Goal: Task Accomplishment & Management: Use online tool/utility

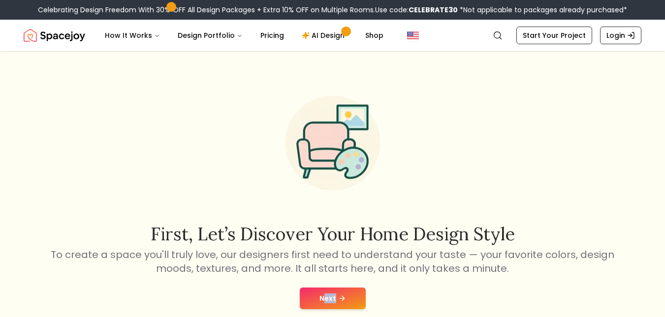
click at [325, 296] on button "Next" at bounding box center [333, 299] width 66 height 22
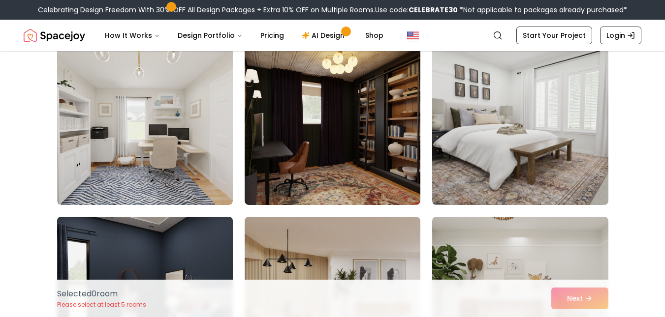
scroll to position [84, 0]
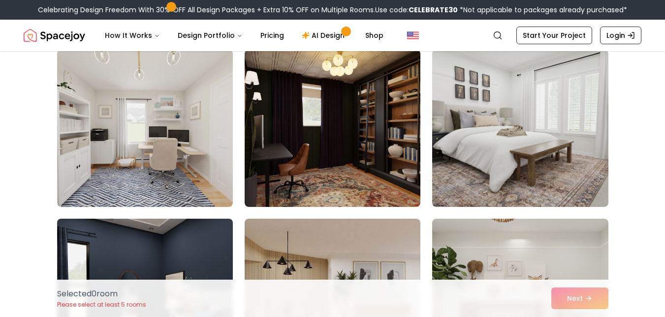
click at [199, 234] on img at bounding box center [145, 297] width 184 height 165
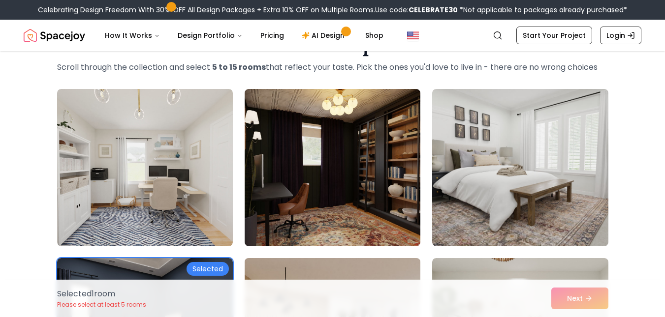
scroll to position [50, 0]
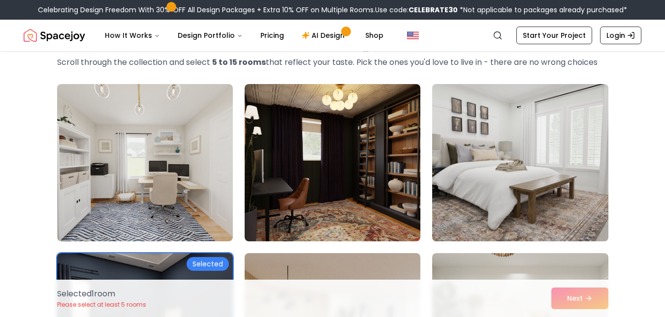
click at [459, 162] on img at bounding box center [520, 162] width 184 height 165
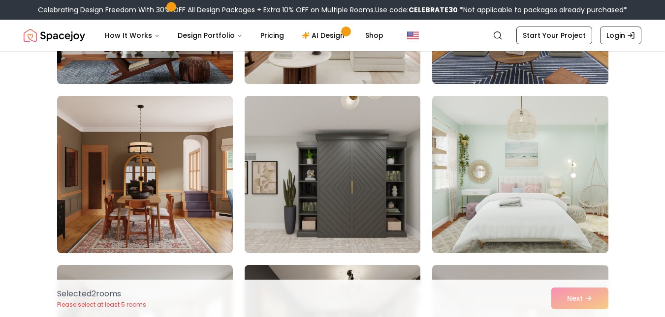
scroll to position [549, 0]
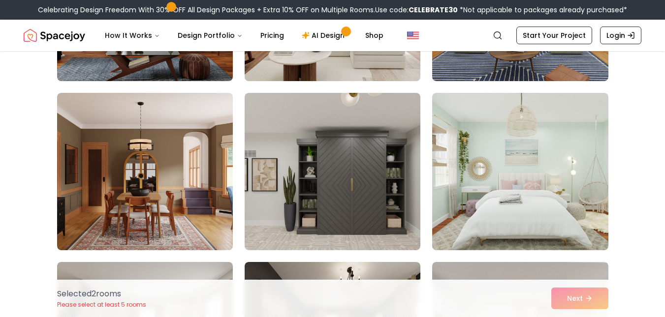
click at [358, 157] on img at bounding box center [333, 171] width 176 height 157
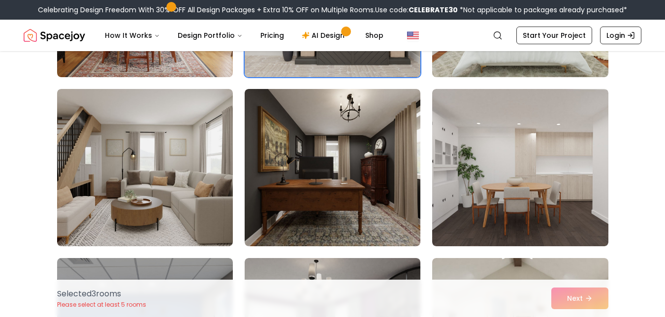
scroll to position [730, 0]
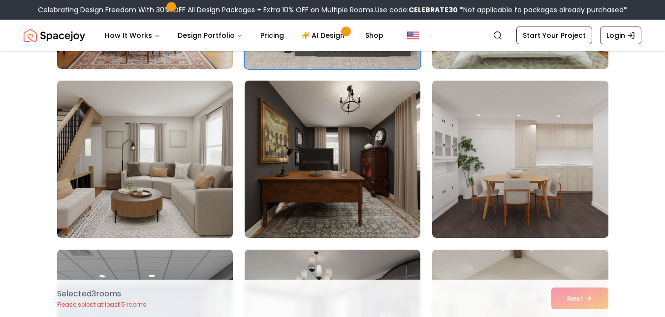
click at [283, 205] on img at bounding box center [333, 159] width 176 height 157
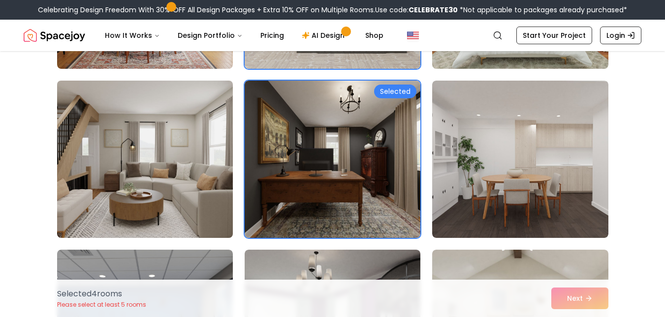
click at [226, 198] on img at bounding box center [145, 159] width 184 height 165
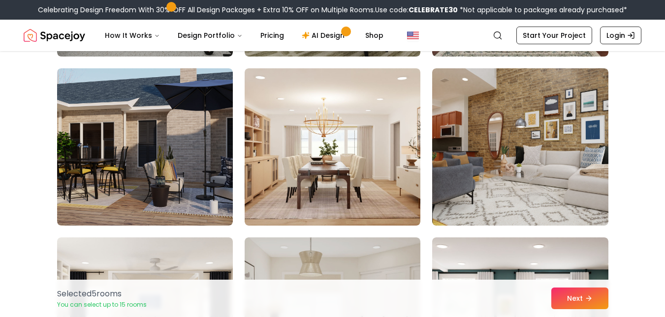
scroll to position [1081, 0]
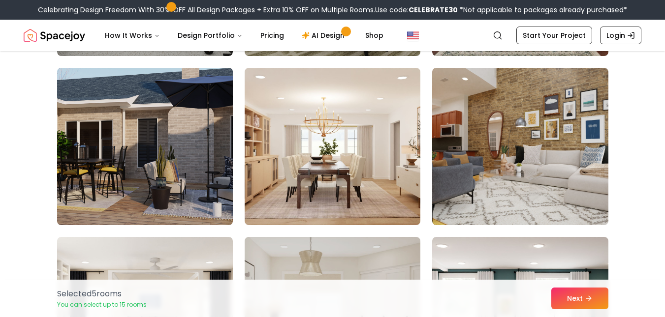
click at [128, 143] on img at bounding box center [145, 146] width 184 height 165
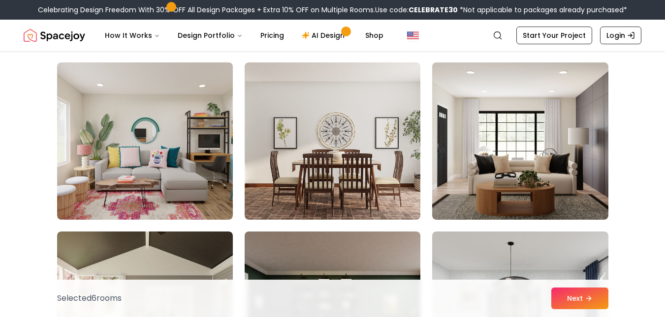
scroll to position [1426, 0]
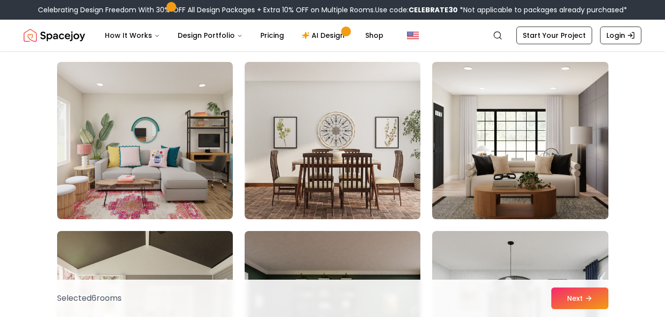
click at [503, 178] on img at bounding box center [520, 140] width 184 height 165
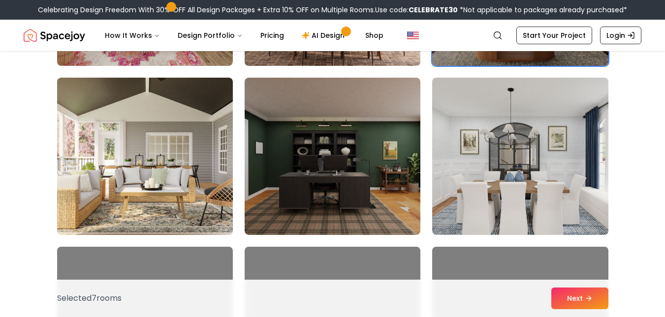
scroll to position [1580, 0]
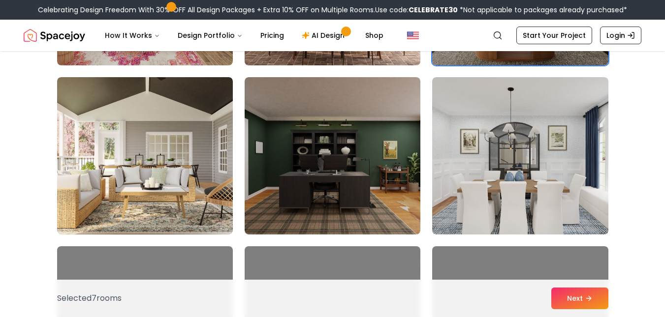
click at [415, 209] on img at bounding box center [333, 155] width 176 height 157
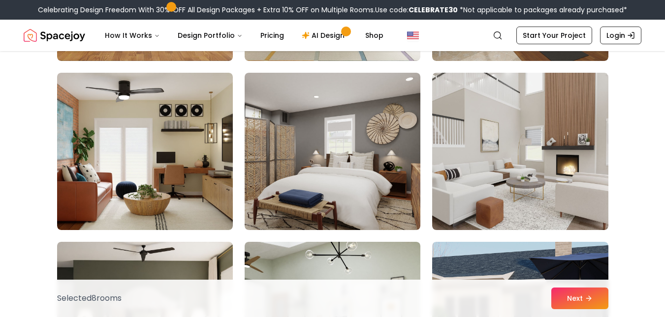
scroll to position [2093, 0]
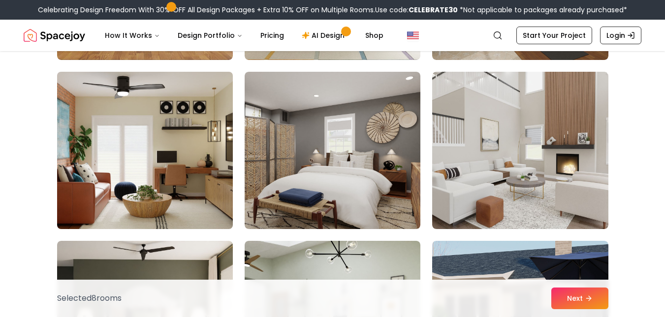
click at [129, 130] on img at bounding box center [145, 150] width 184 height 165
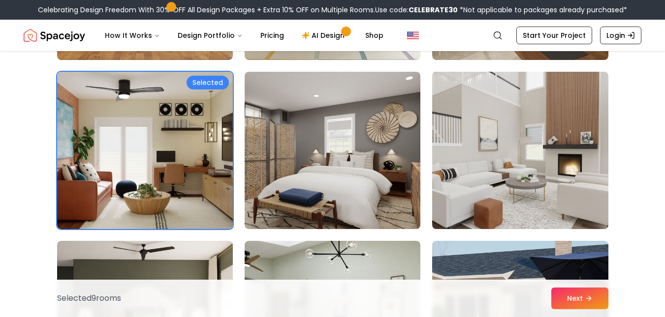
click at [438, 162] on img at bounding box center [520, 150] width 184 height 165
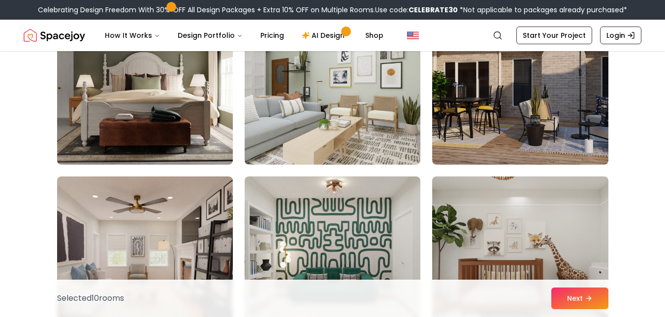
scroll to position [2327, 0]
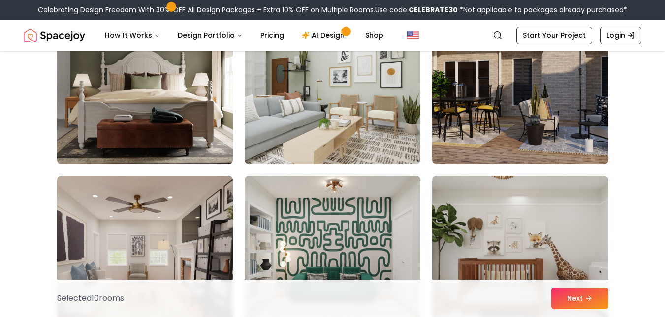
click at [204, 86] on img at bounding box center [145, 85] width 184 height 165
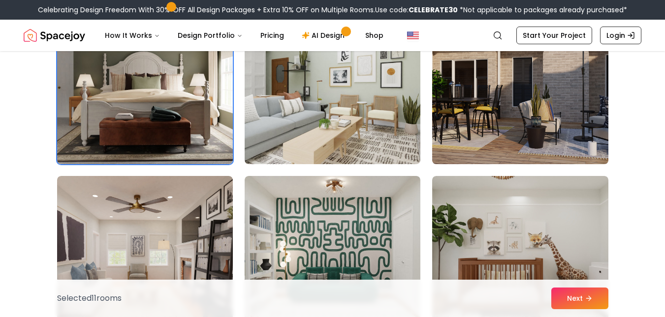
click at [535, 87] on img at bounding box center [520, 85] width 184 height 165
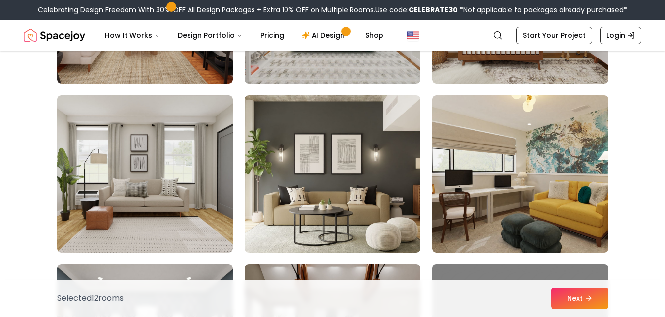
scroll to position [2577, 0]
click at [470, 172] on img at bounding box center [520, 173] width 176 height 157
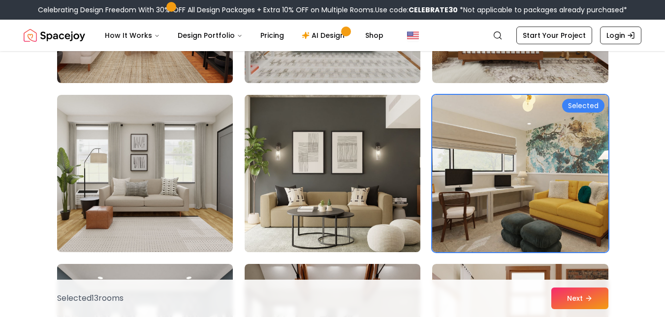
click at [338, 202] on img at bounding box center [332, 173] width 184 height 165
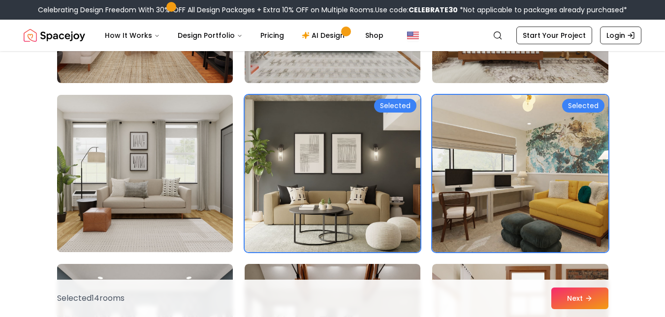
click at [195, 205] on img at bounding box center [145, 173] width 184 height 165
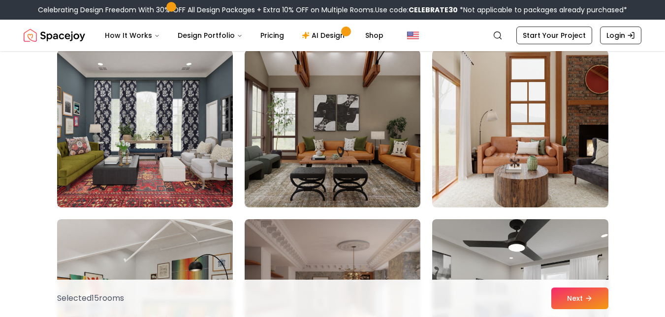
scroll to position [2792, 0]
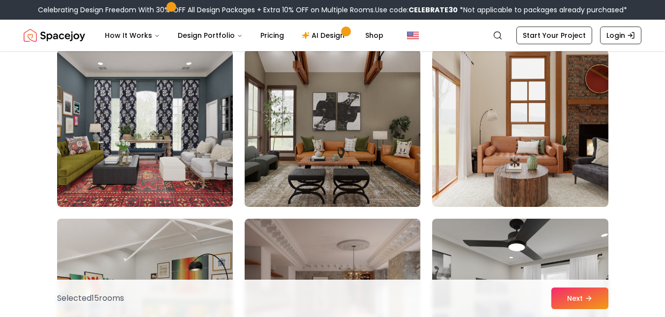
click at [334, 159] on img at bounding box center [332, 128] width 184 height 165
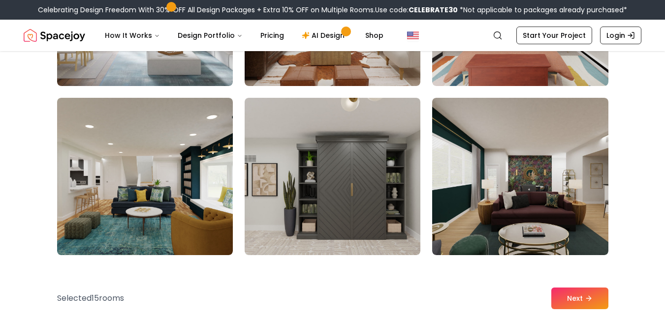
scroll to position [3252, 0]
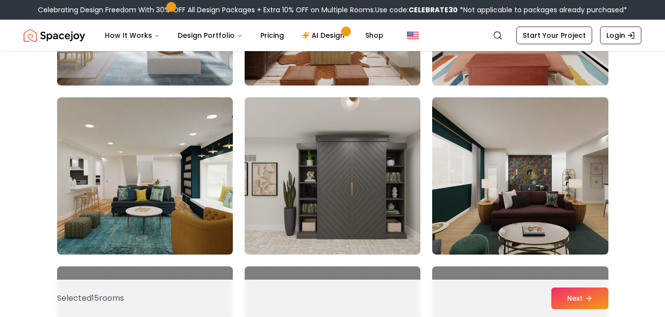
click at [334, 159] on img at bounding box center [333, 175] width 176 height 157
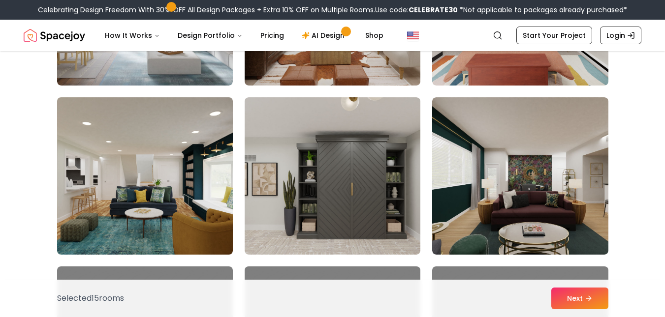
click at [186, 168] on img at bounding box center [145, 175] width 184 height 165
click at [176, 168] on img at bounding box center [145, 175] width 184 height 165
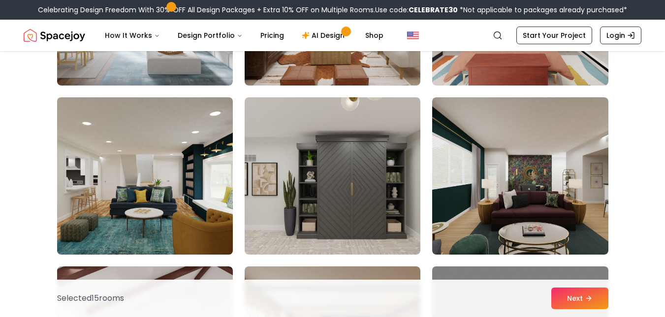
click at [176, 168] on img at bounding box center [145, 175] width 184 height 165
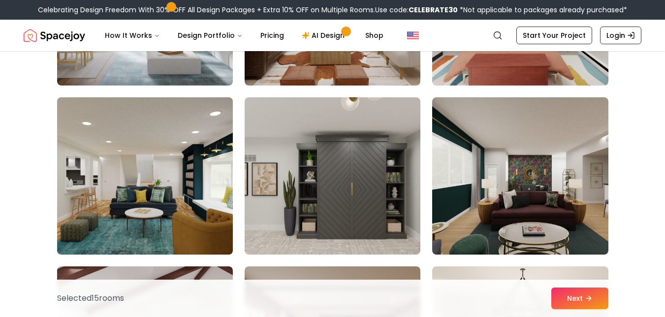
click at [176, 168] on img at bounding box center [145, 175] width 184 height 165
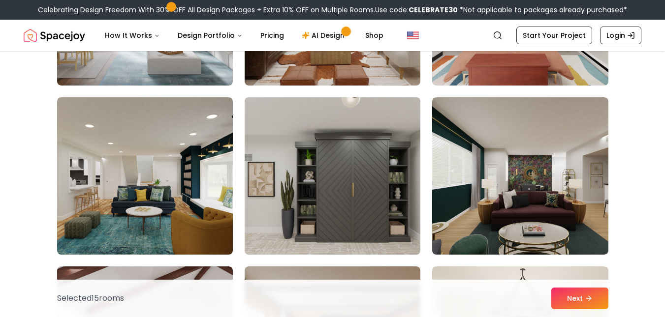
click at [287, 164] on img at bounding box center [332, 175] width 184 height 165
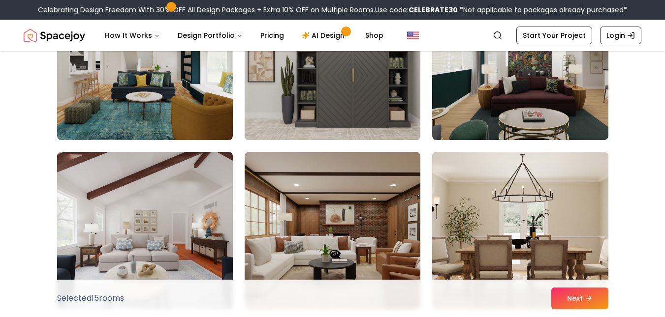
scroll to position [3364, 0]
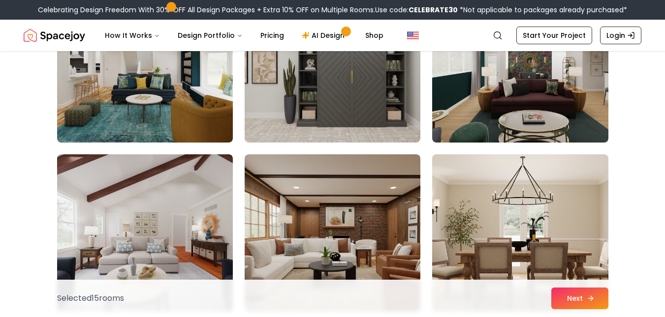
click at [569, 302] on button "Next" at bounding box center [579, 299] width 57 height 22
